Goal: Task Accomplishment & Management: Manage account settings

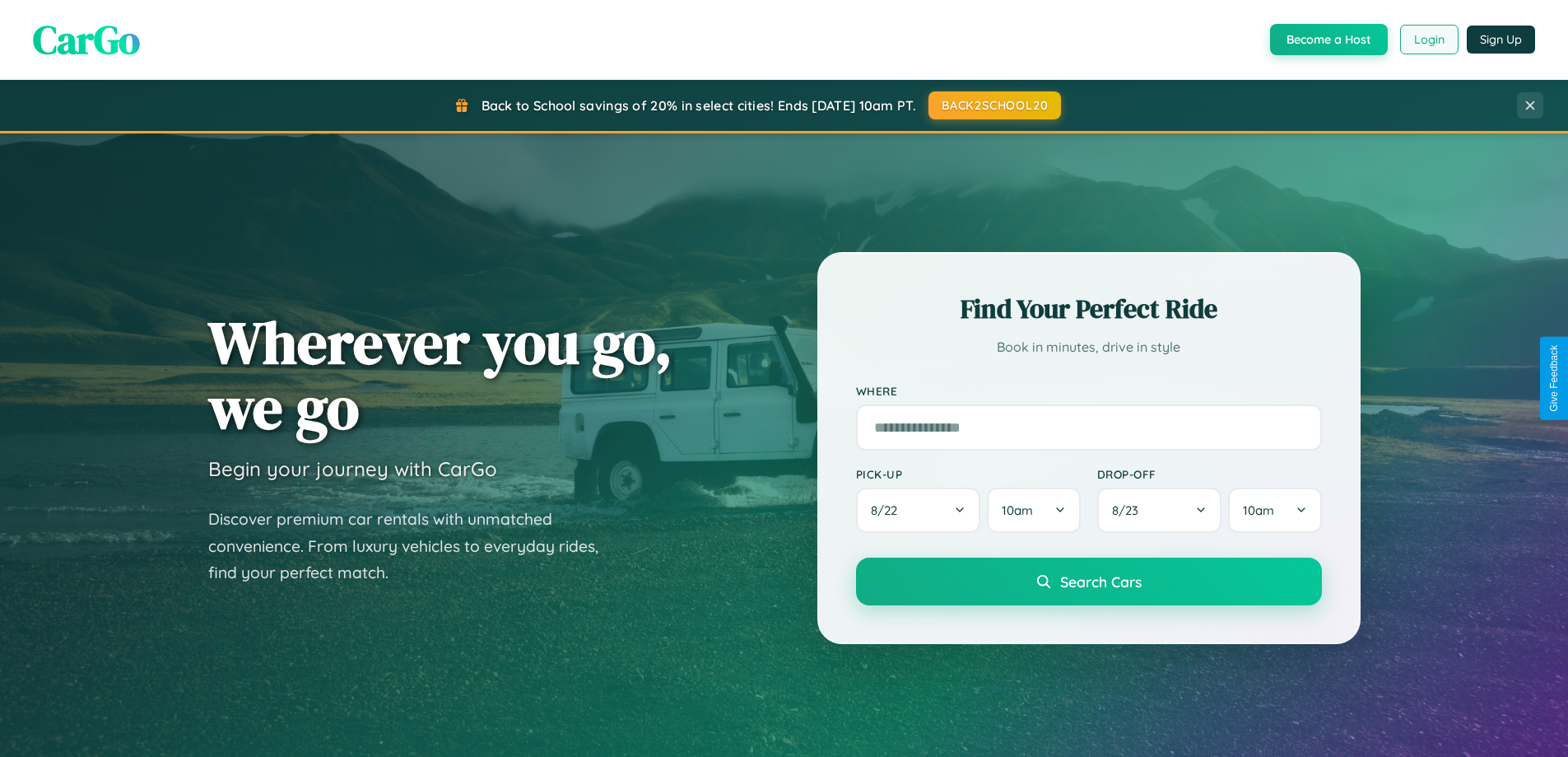
click at [1428, 40] on button "Login" at bounding box center [1429, 39] width 59 height 29
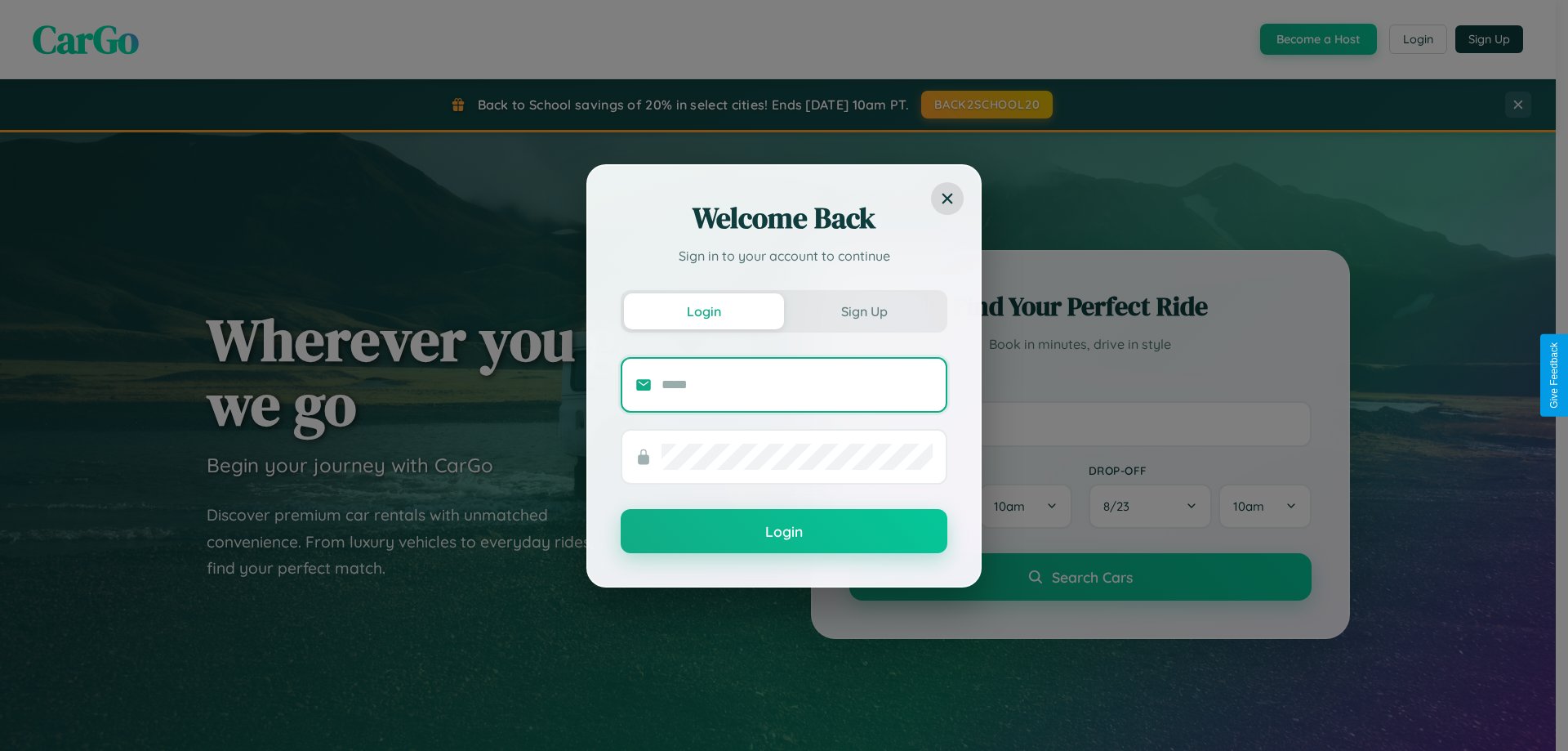
click at [797, 384] on input "text" at bounding box center [797, 384] width 271 height 26
type input "**********"
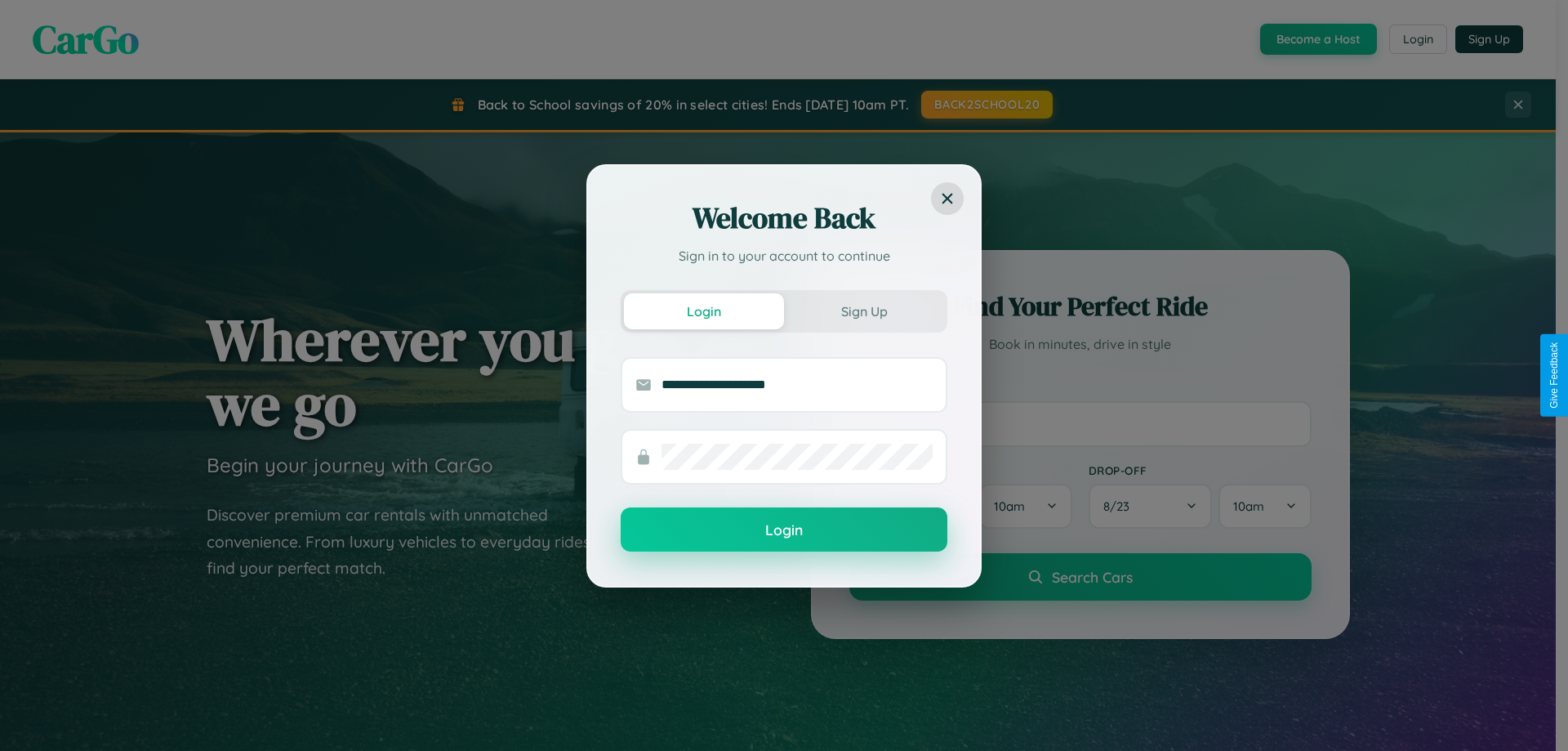
click at [784, 530] on button "Login" at bounding box center [784, 529] width 327 height 44
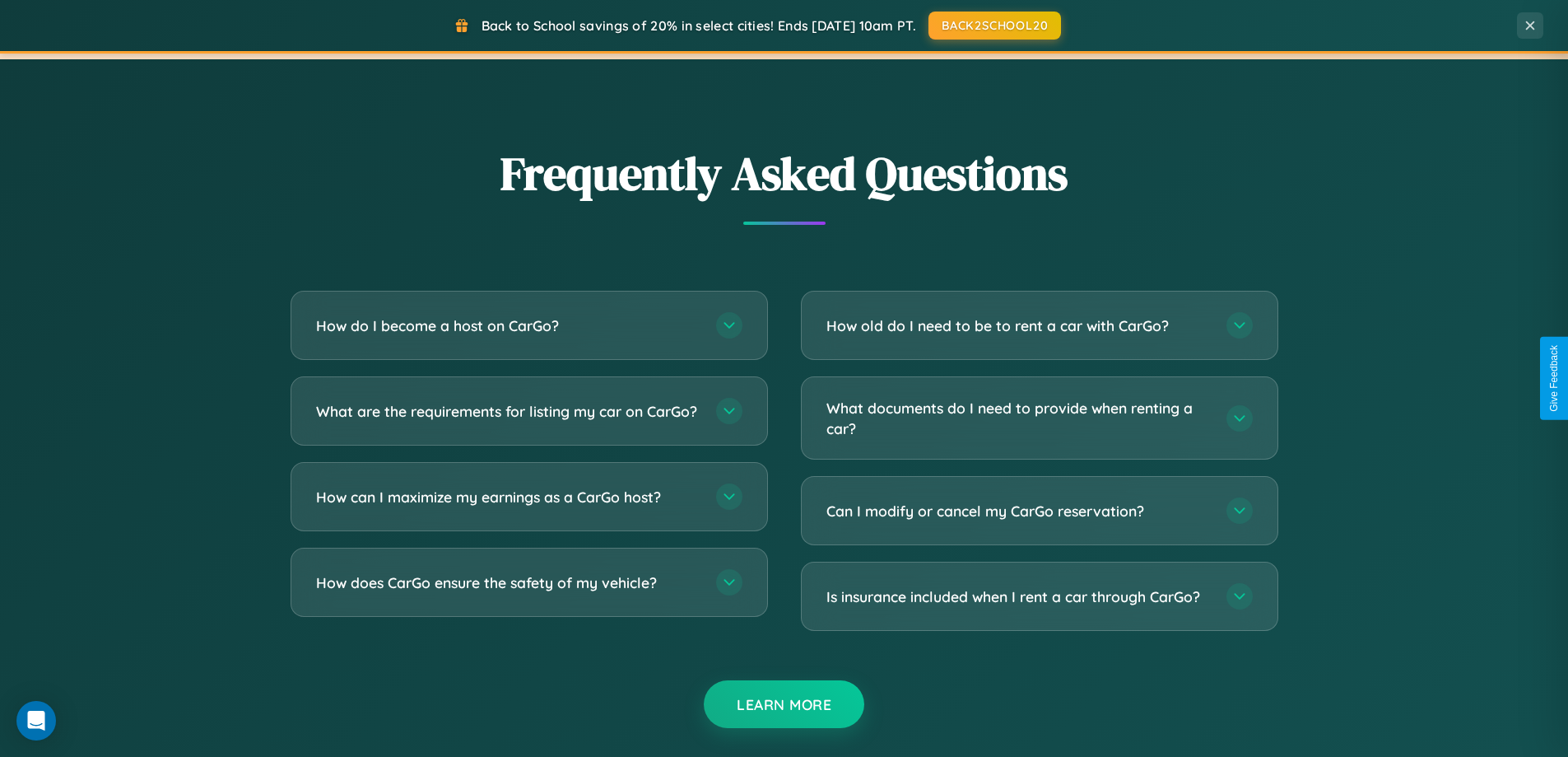
scroll to position [3168, 0]
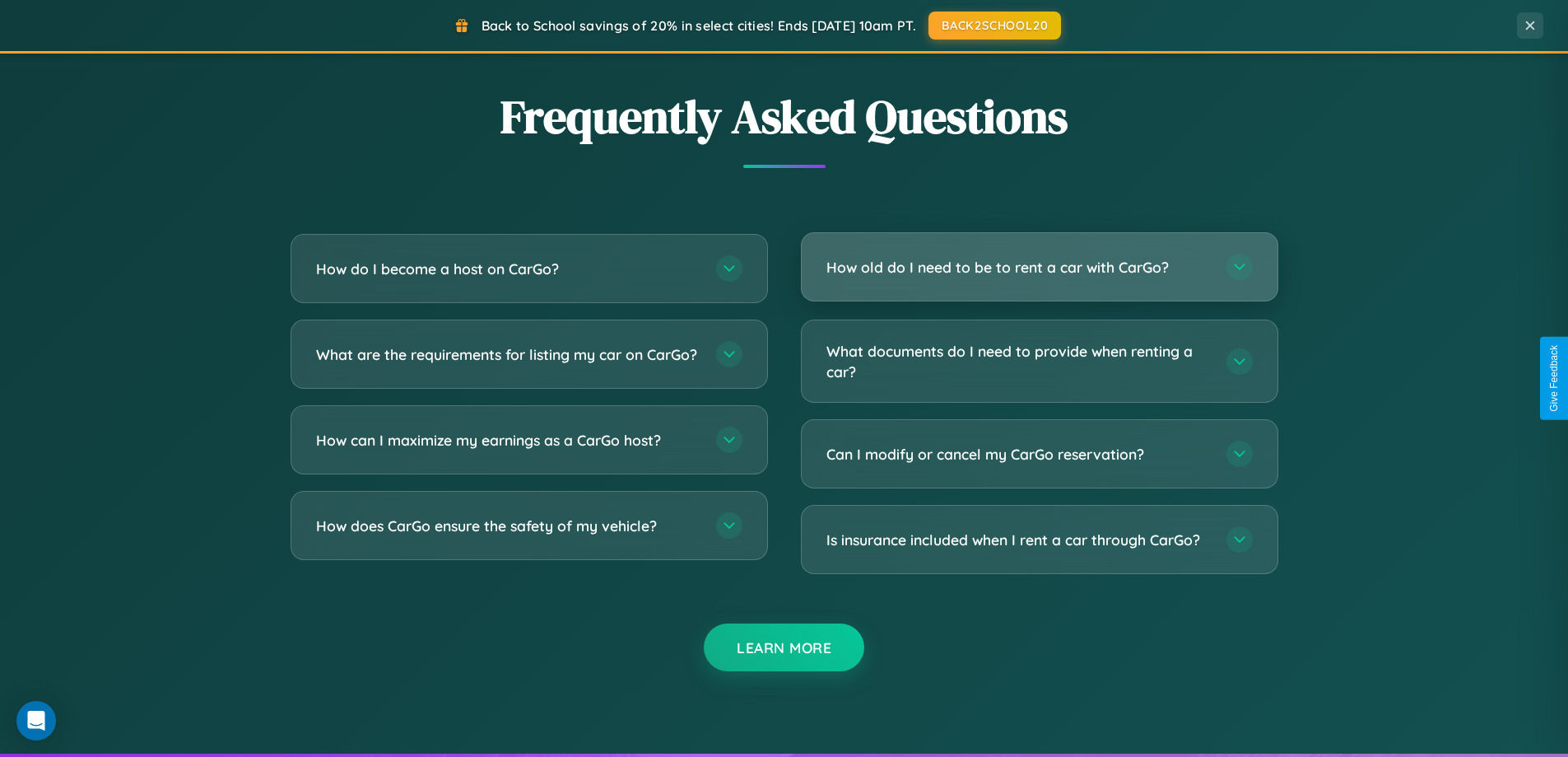
click at [1038, 267] on h3 "How old do I need to be to rent a car with CarGo?" at bounding box center [1018, 267] width 383 height 20
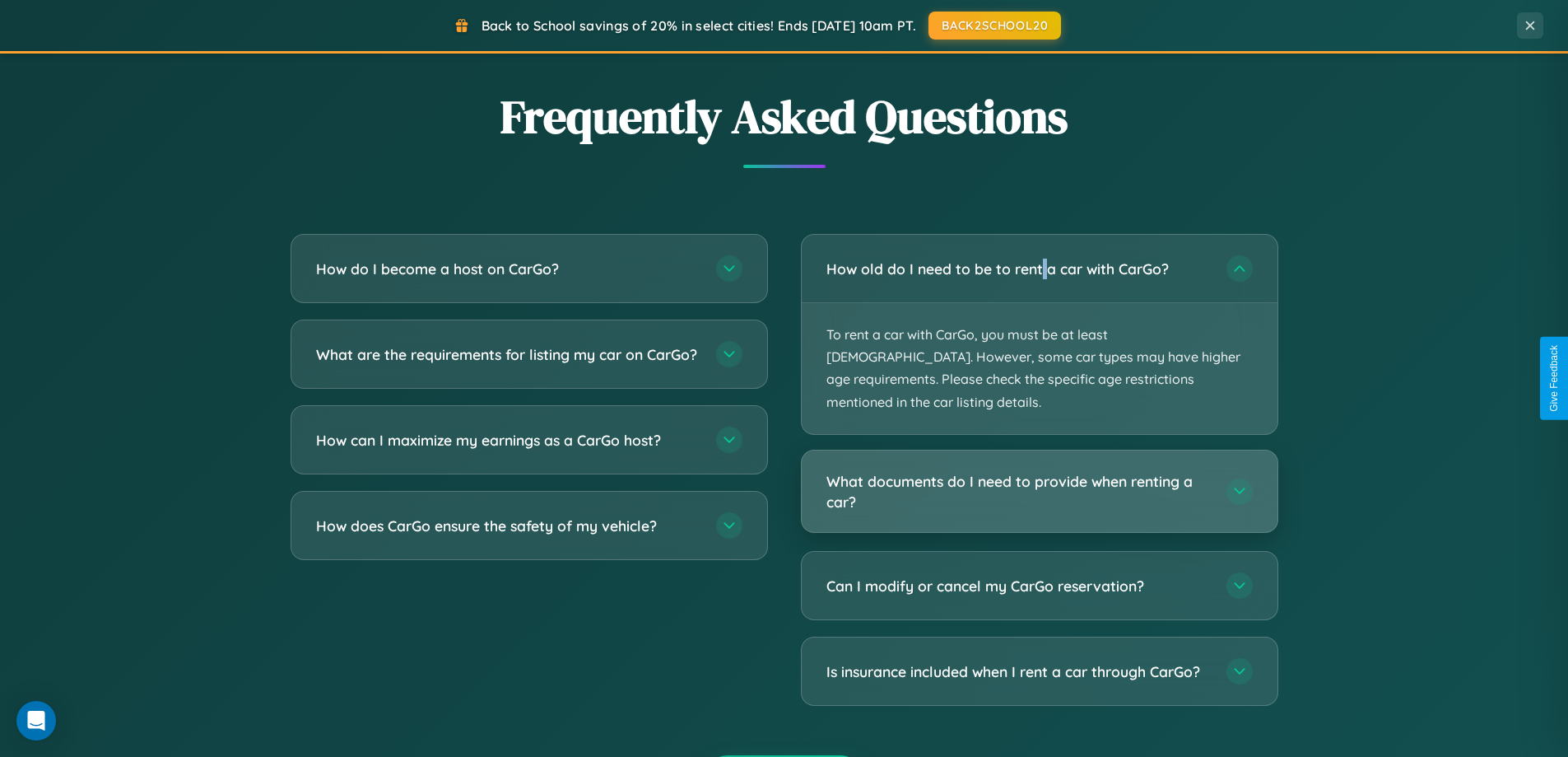
click at [1038, 471] on h3 "What documents do I need to provide when renting a car?" at bounding box center [1018, 491] width 383 height 40
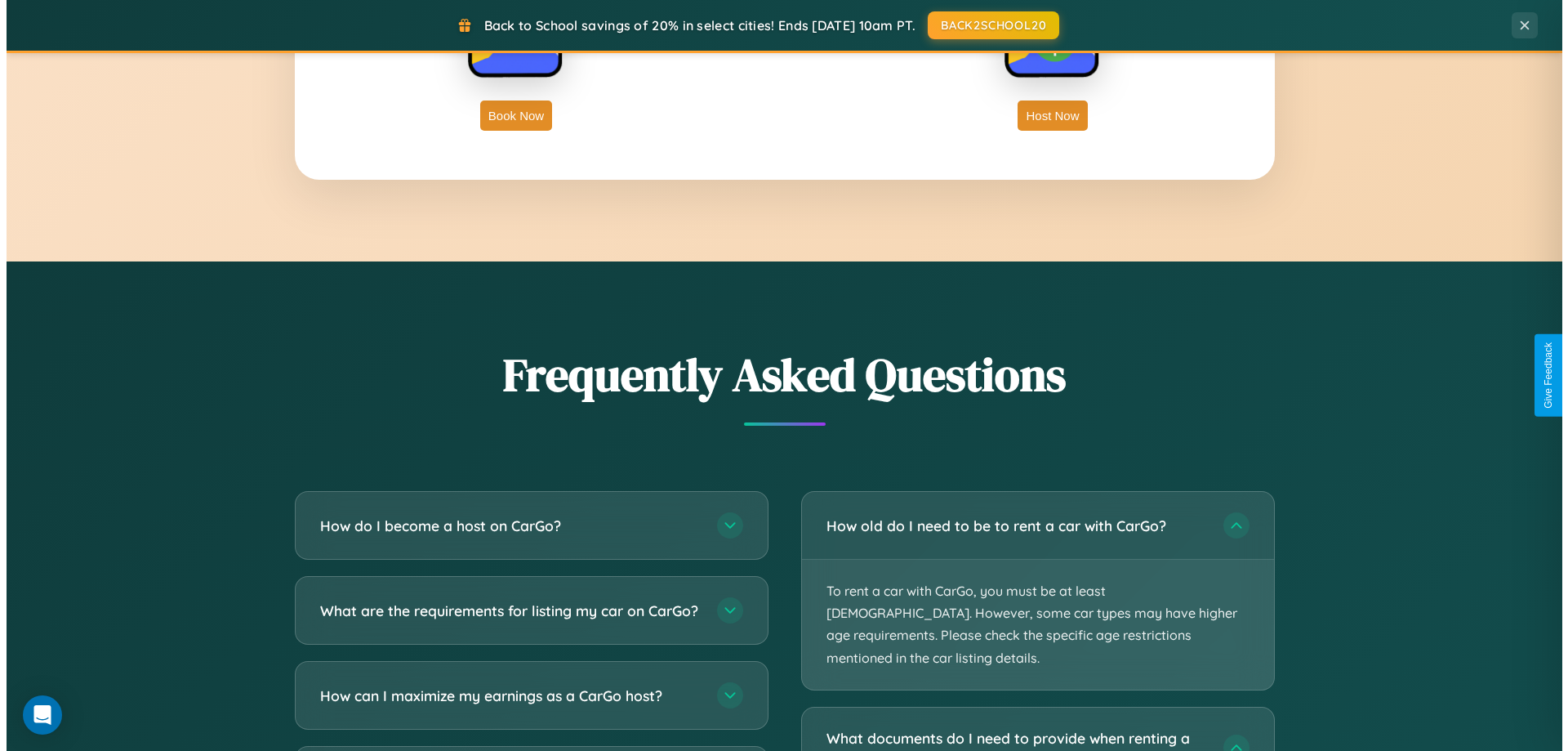
scroll to position [0, 0]
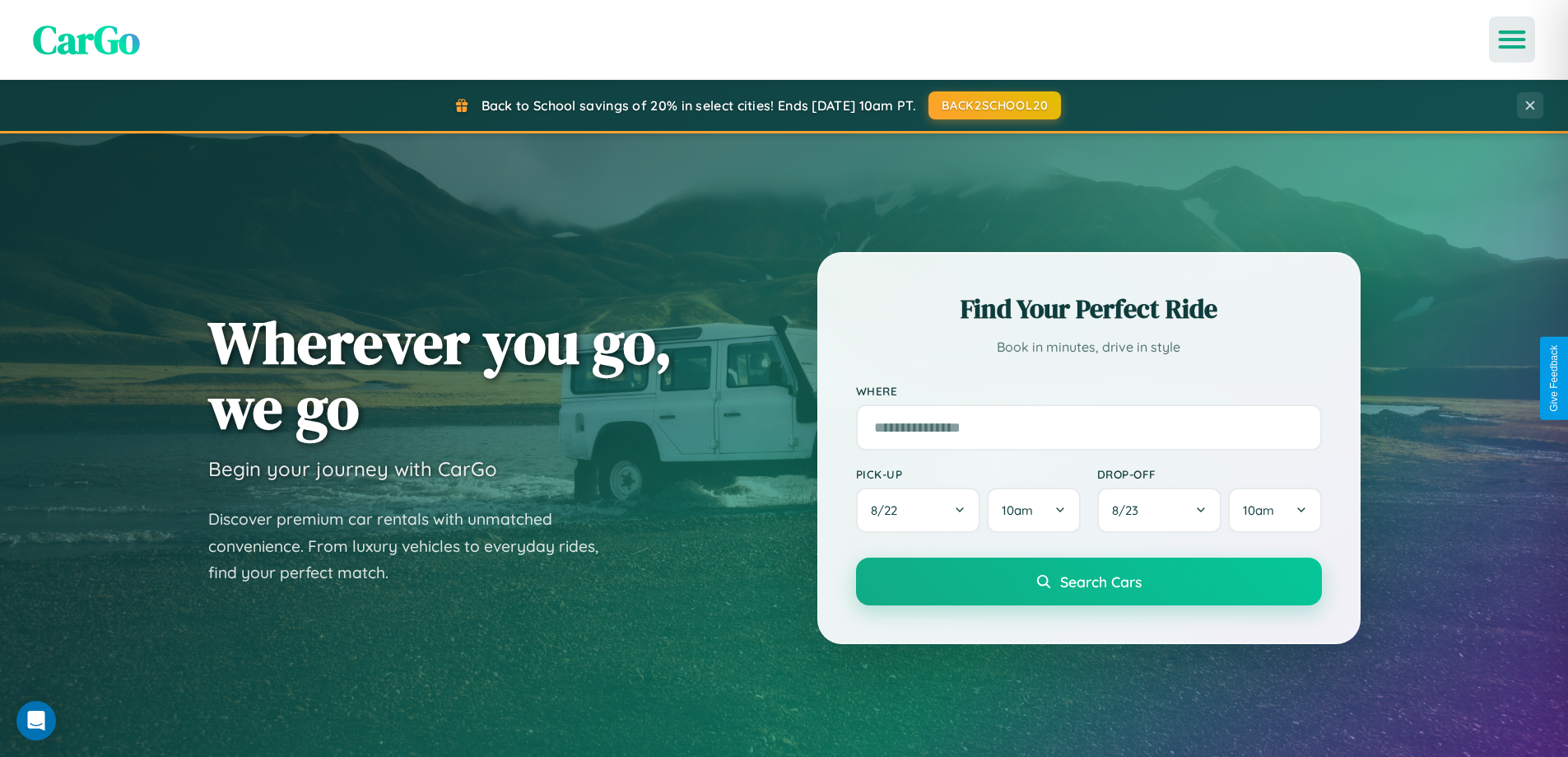
click at [1512, 40] on icon "Open menu" at bounding box center [1513, 40] width 24 height 15
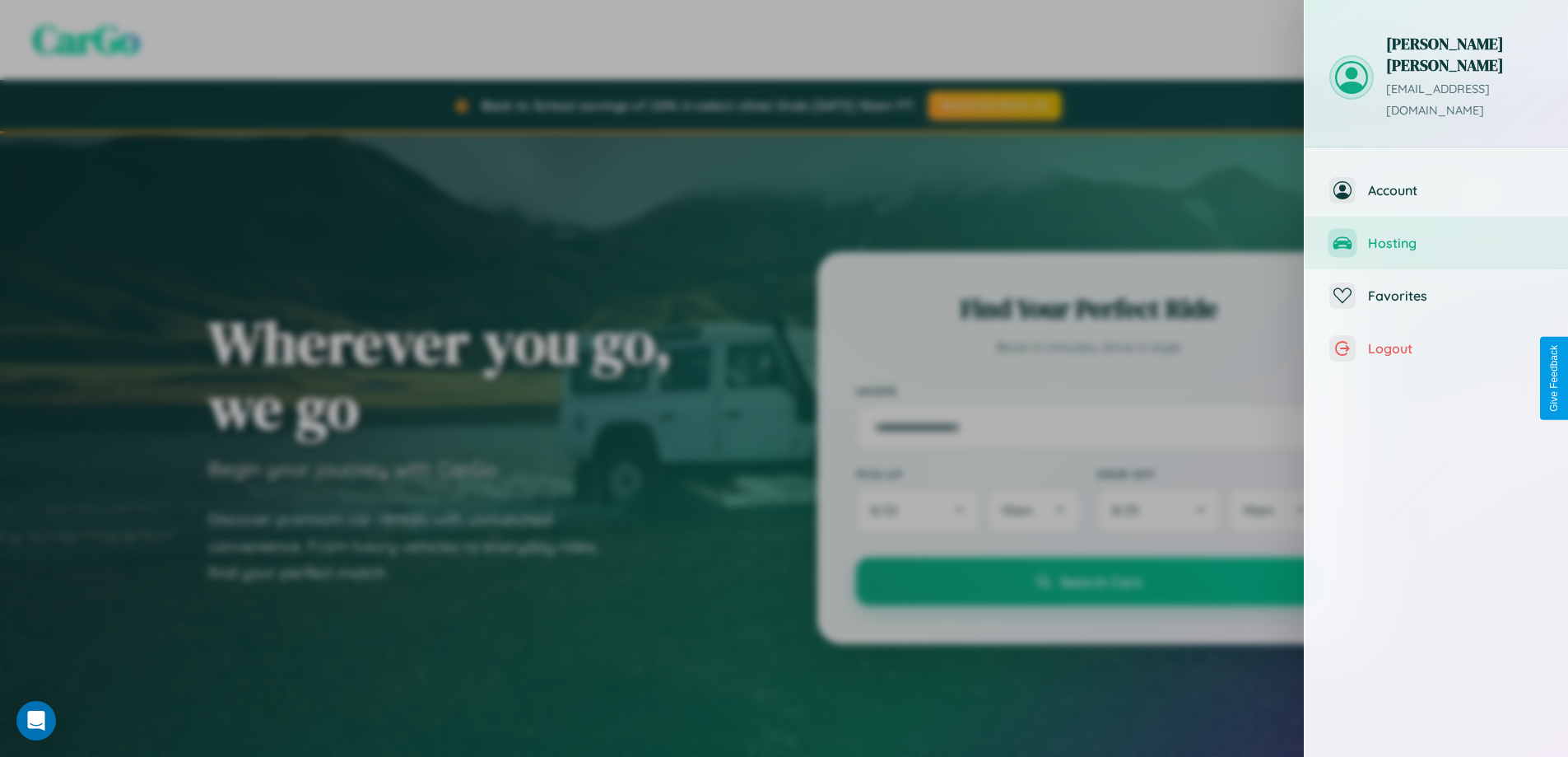
click at [1436, 235] on span "Hosting" at bounding box center [1455, 243] width 176 height 17
